Goal: Navigation & Orientation: Find specific page/section

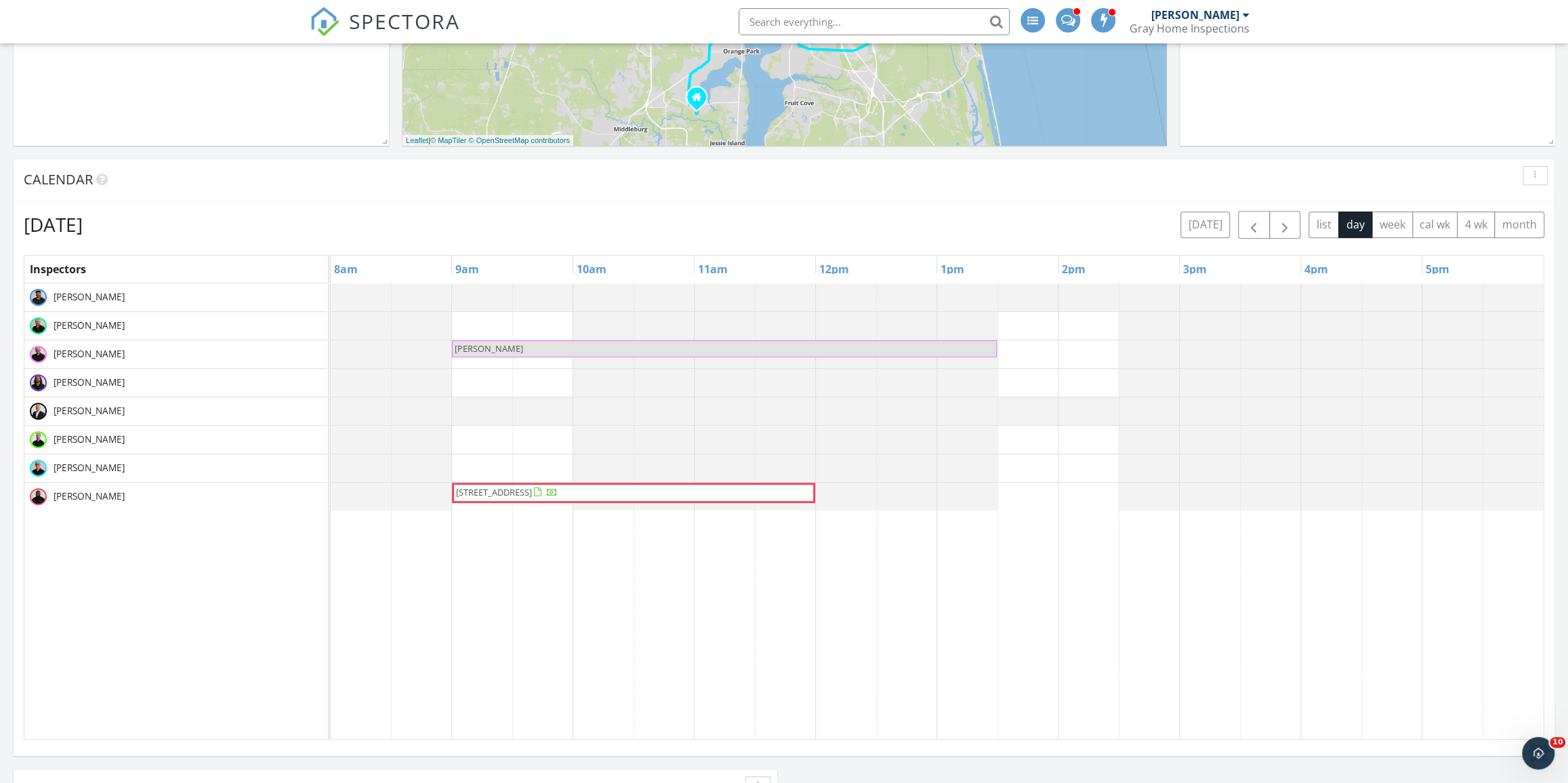
scroll to position [2067, 1587]
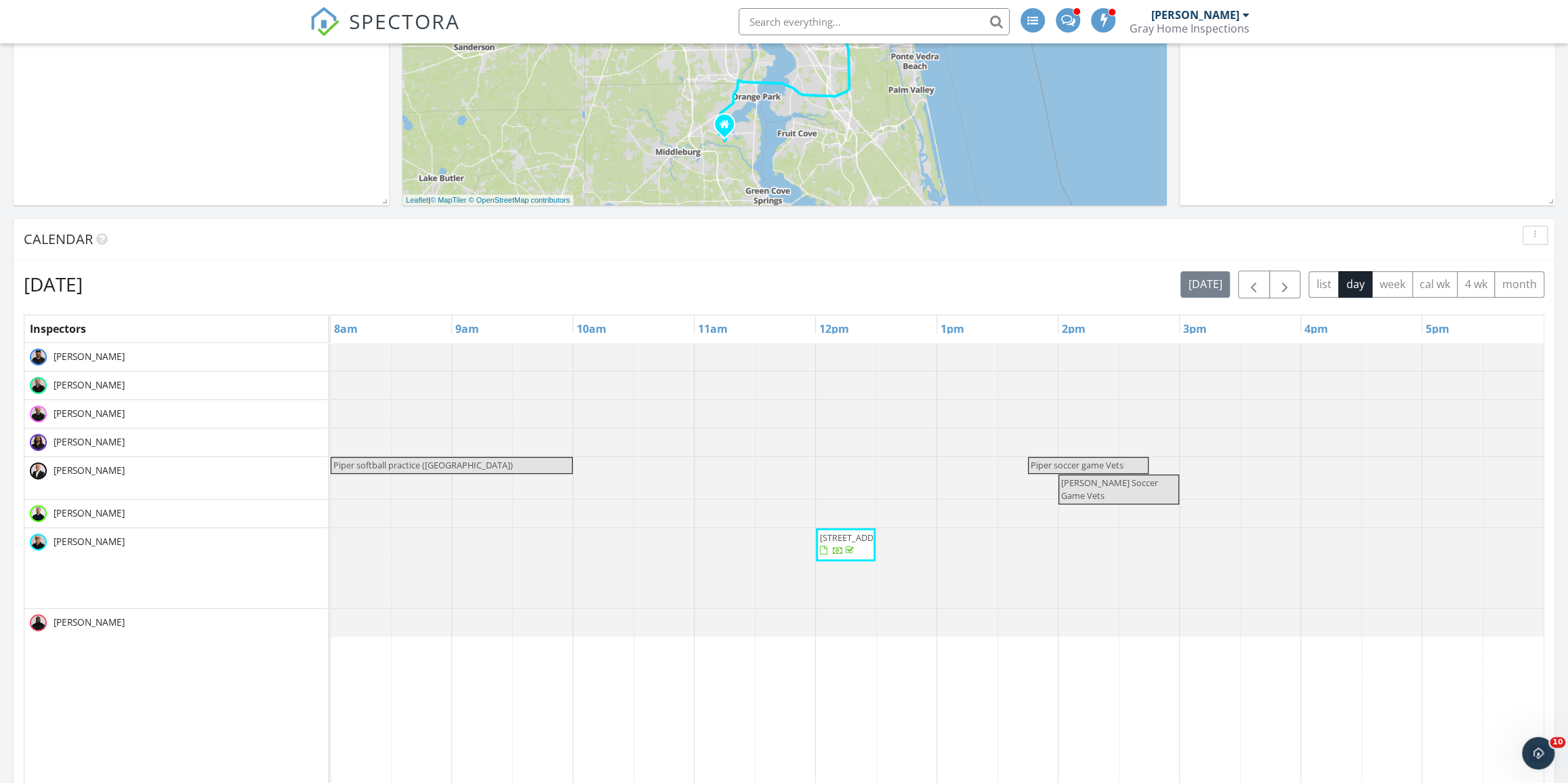
scroll to position [369, 0]
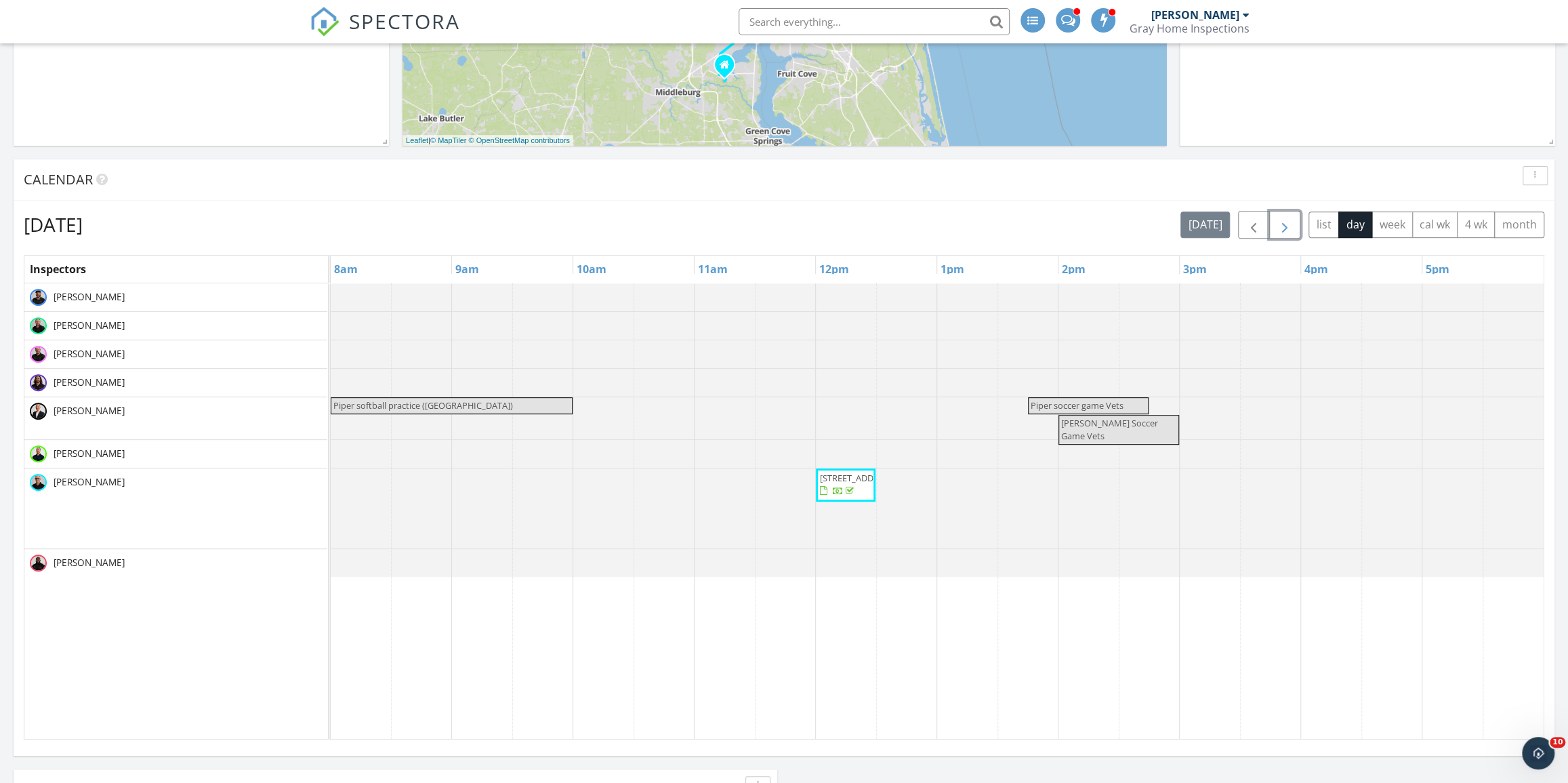
click at [1283, 221] on span "button" at bounding box center [1285, 225] width 17 height 17
